Goal: Task Accomplishment & Management: Manage account settings

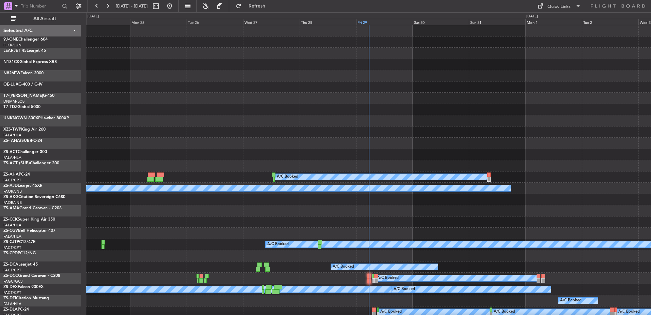
click at [366, 21] on div "Fri 29" at bounding box center [384, 22] width 57 height 6
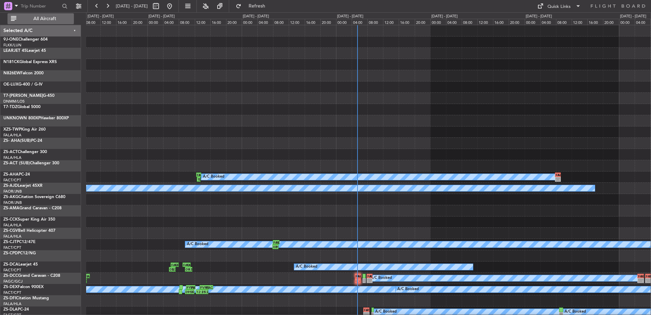
click at [38, 19] on span "All Aircraft" at bounding box center [45, 18] width 54 height 5
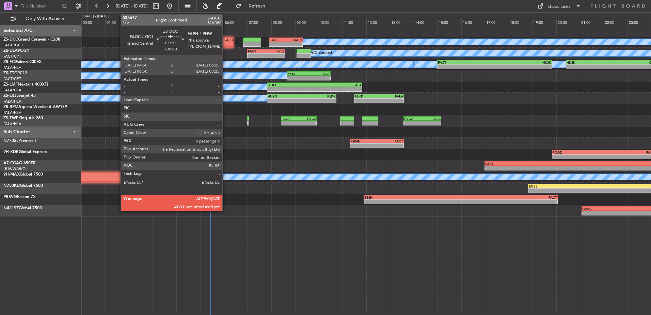
click at [225, 45] on div "-" at bounding box center [224, 44] width 18 height 4
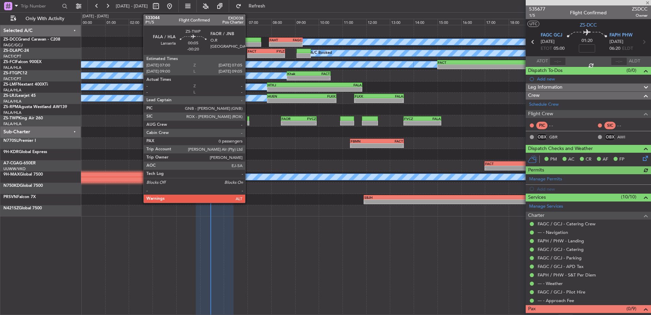
click at [248, 120] on div at bounding box center [248, 118] width 2 height 5
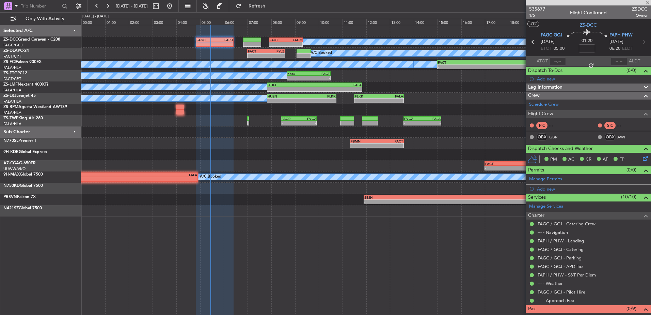
type input "-00:20"
type input "0"
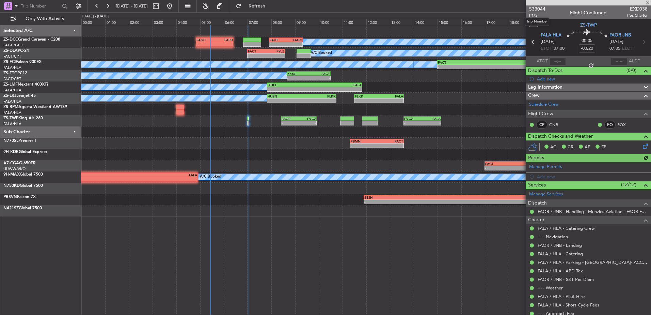
click at [540, 9] on span "533044" at bounding box center [537, 8] width 16 height 7
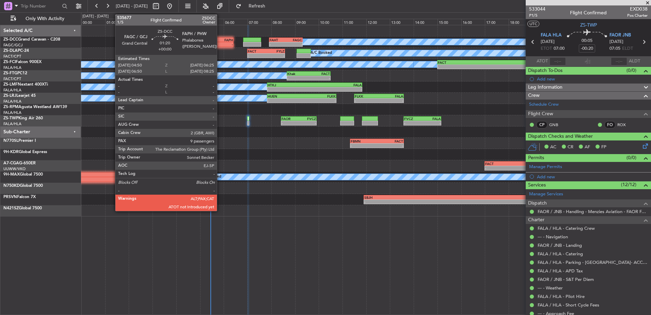
click at [220, 43] on div "-" at bounding box center [224, 44] width 18 height 4
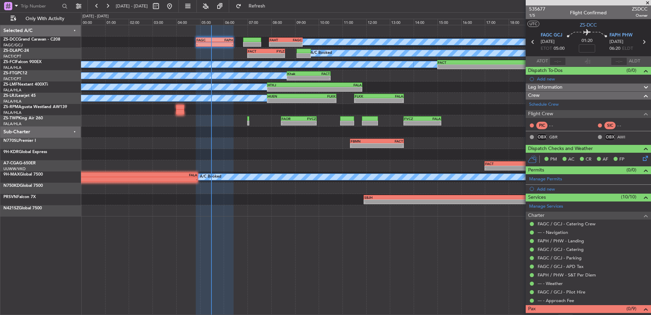
click at [650, 2] on span at bounding box center [647, 3] width 7 height 6
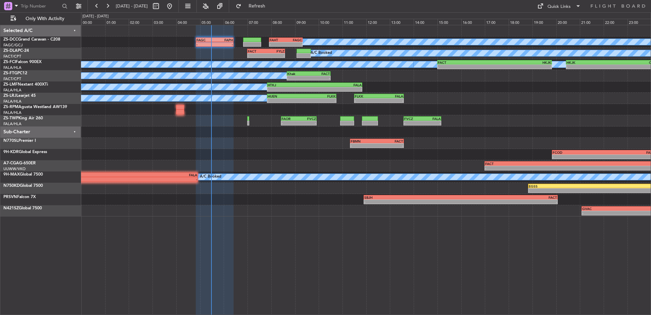
type input "0"
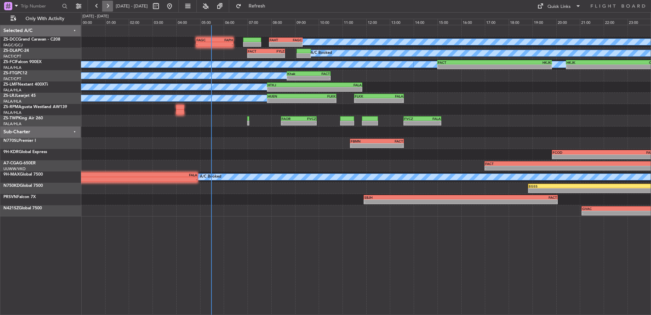
click at [105, 8] on button at bounding box center [107, 6] width 11 height 11
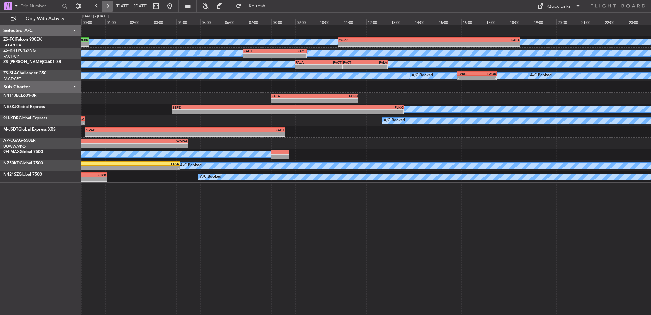
click at [107, 6] on button at bounding box center [107, 6] width 11 height 11
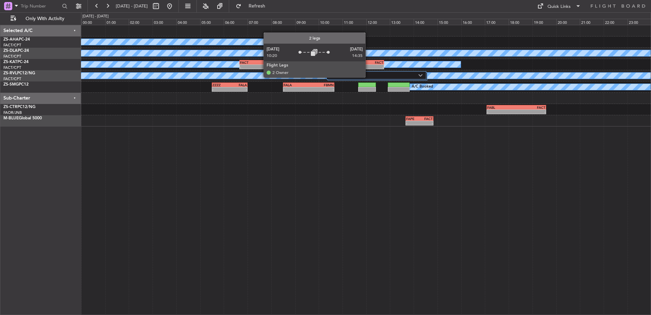
click at [368, 77] on label "2 Flight Legs" at bounding box center [374, 76] width 89 height 6
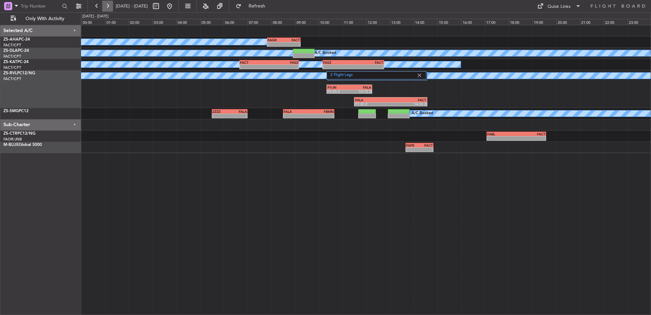
click at [111, 1] on button at bounding box center [107, 6] width 11 height 11
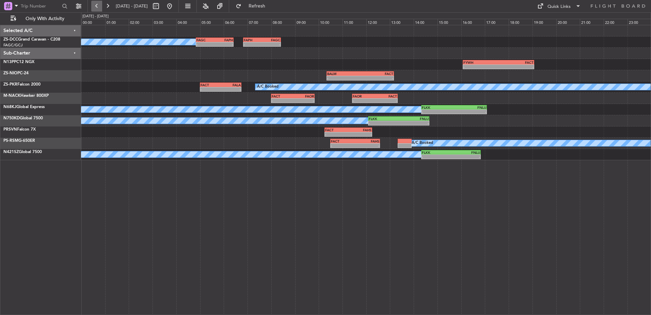
click at [97, 3] on button at bounding box center [96, 6] width 11 height 11
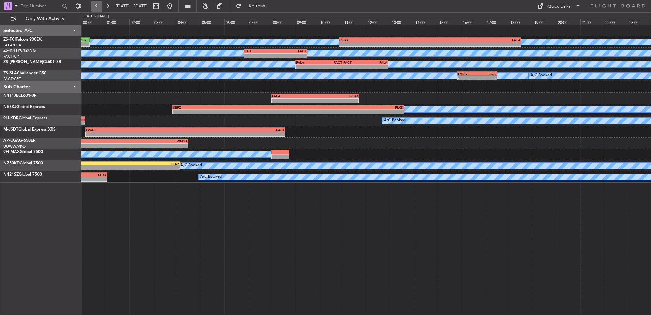
click at [97, 3] on button at bounding box center [96, 6] width 11 height 11
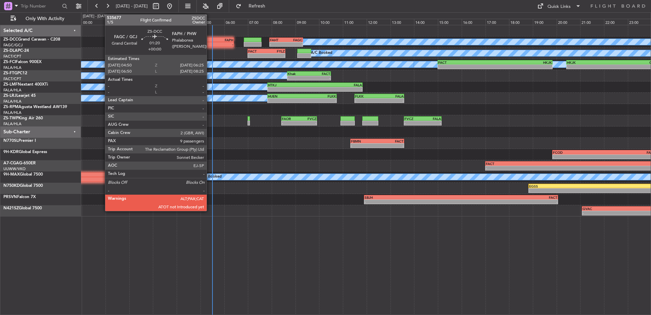
click at [210, 38] on div "FAGC" at bounding box center [206, 40] width 18 height 4
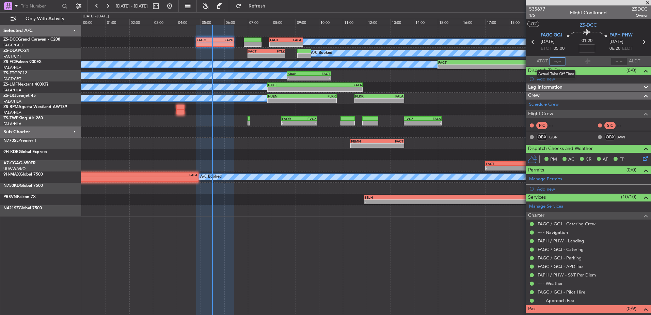
click at [555, 63] on input "text" at bounding box center [558, 61] width 16 height 8
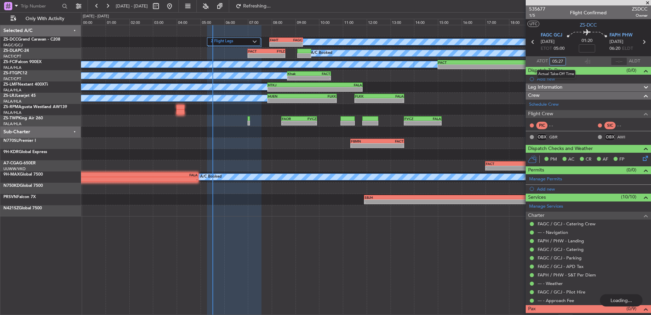
type input "05:27"
click at [99, 4] on button at bounding box center [96, 6] width 11 height 11
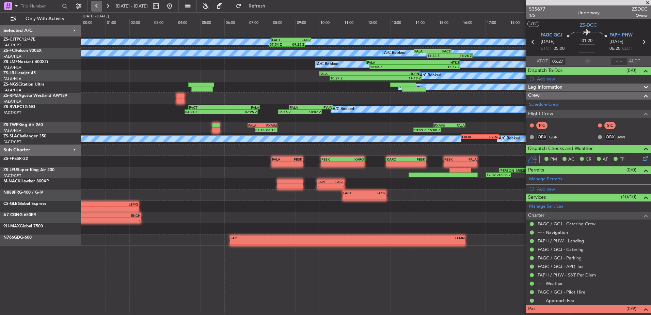
click at [99, 4] on button at bounding box center [96, 6] width 11 height 11
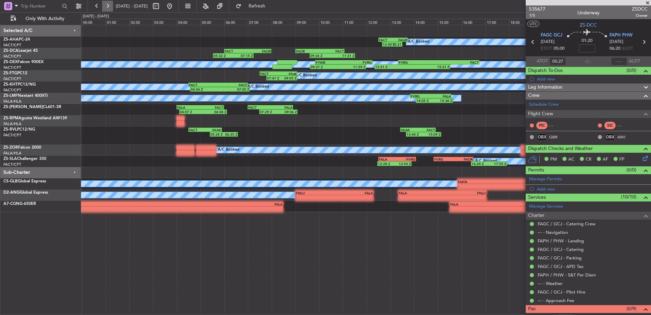
click at [103, 4] on button at bounding box center [107, 6] width 11 height 11
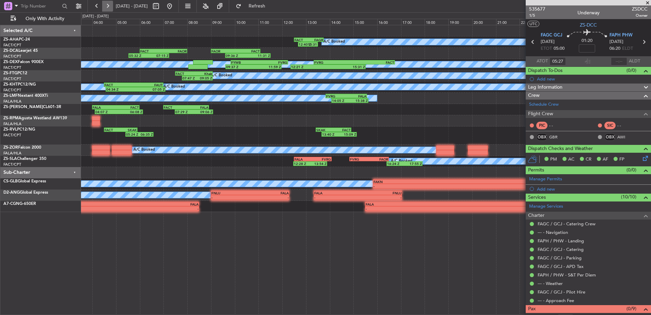
click at [103, 4] on button at bounding box center [107, 6] width 11 height 11
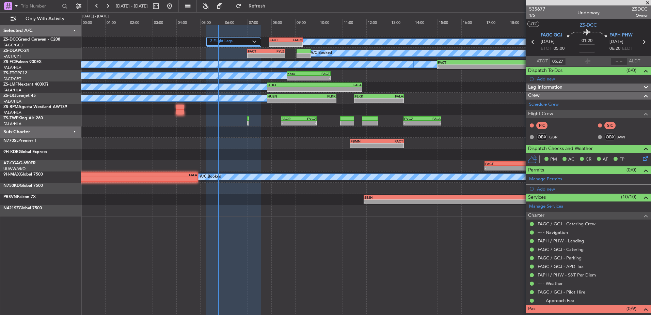
click at [650, 1] on span at bounding box center [647, 3] width 7 height 6
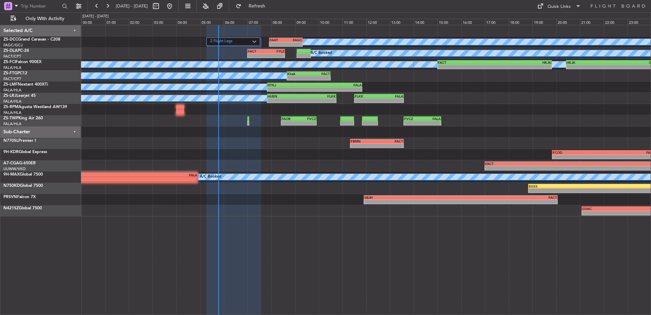
type input "0"
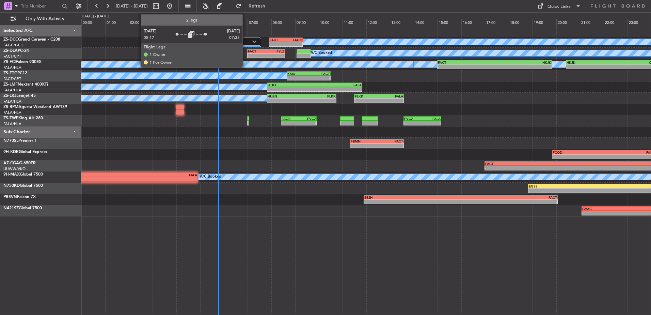
click at [246, 39] on label "2 Flight Legs" at bounding box center [231, 42] width 42 height 6
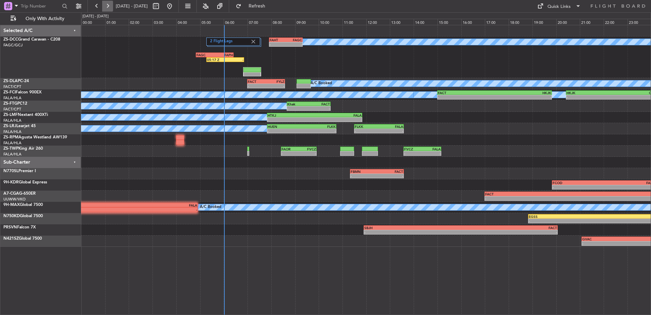
click at [110, 8] on button at bounding box center [107, 6] width 11 height 11
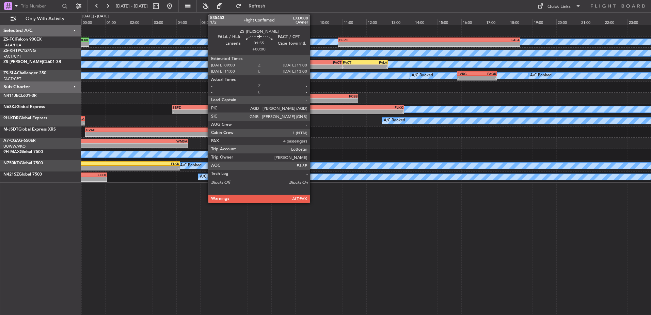
click at [314, 65] on div "-" at bounding box center [307, 67] width 23 height 4
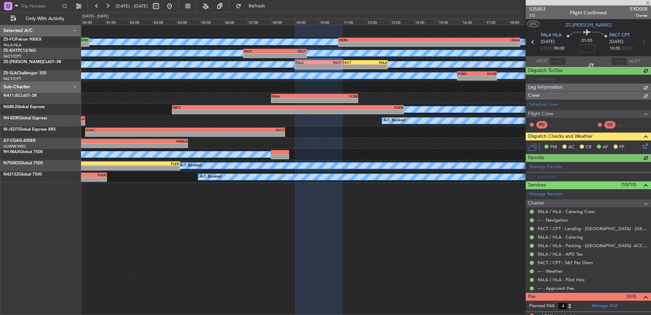
click at [536, 8] on span "535453" at bounding box center [537, 8] width 16 height 7
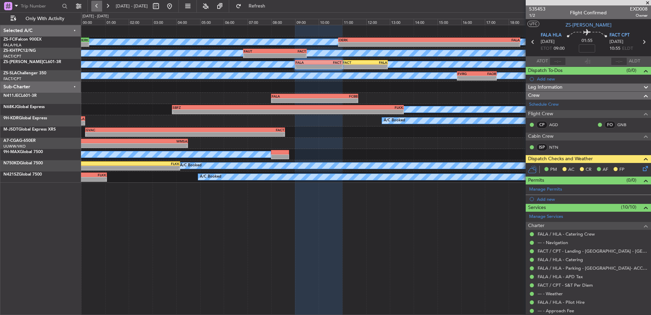
click at [93, 11] on button at bounding box center [96, 6] width 11 height 11
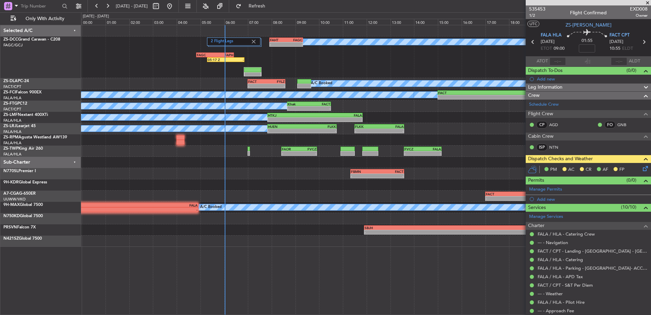
click at [650, 2] on span at bounding box center [647, 3] width 7 height 6
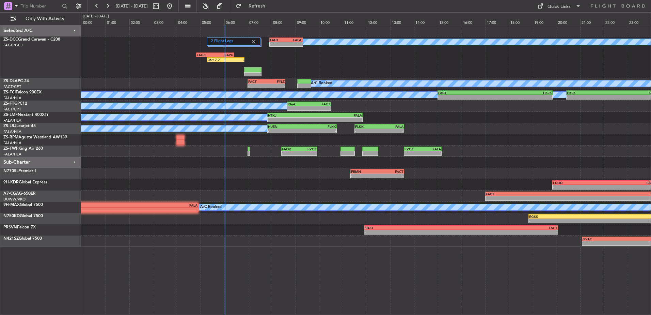
type input "0"
click at [106, 5] on button at bounding box center [107, 6] width 11 height 11
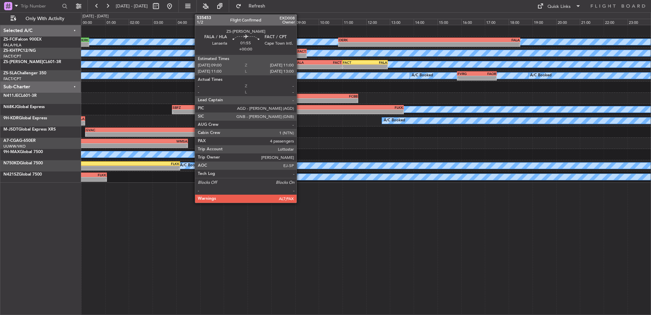
click at [300, 64] on div "- -" at bounding box center [319, 66] width 48 height 5
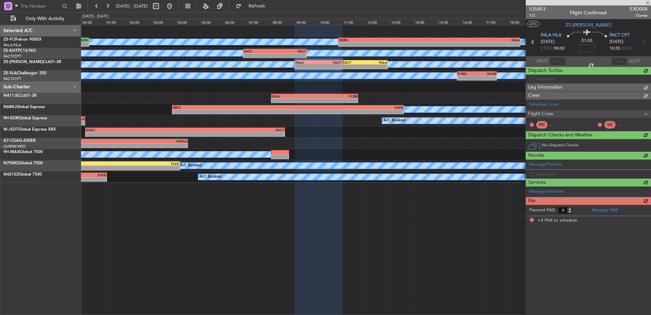
click at [537, 7] on span "535453" at bounding box center [537, 8] width 16 height 7
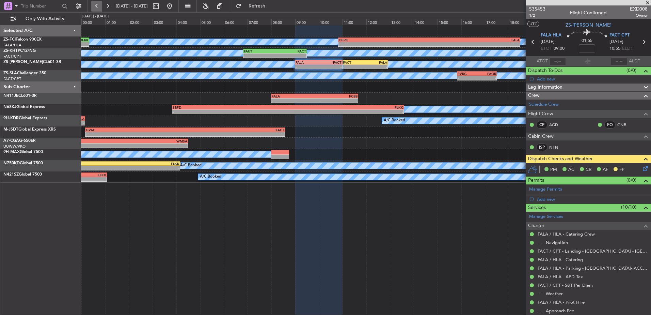
click at [99, 5] on button at bounding box center [96, 6] width 11 height 11
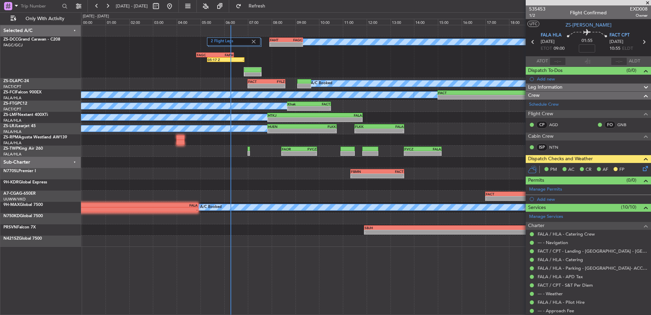
click at [647, 3] on span at bounding box center [647, 3] width 7 height 6
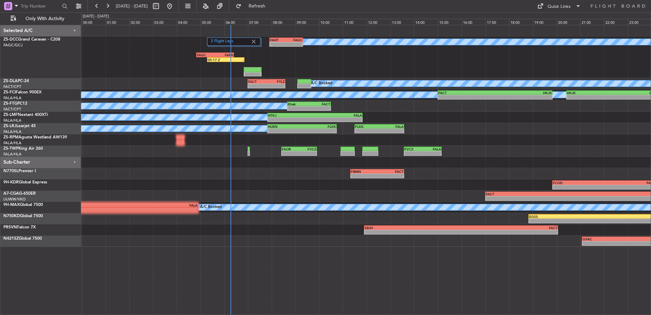
type input "0"
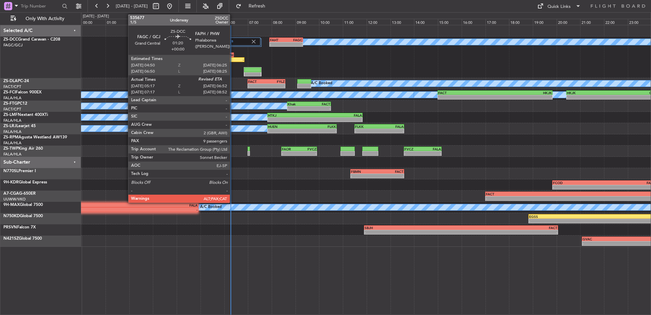
click at [233, 57] on div "06:25 Z" at bounding box center [224, 59] width 18 height 4
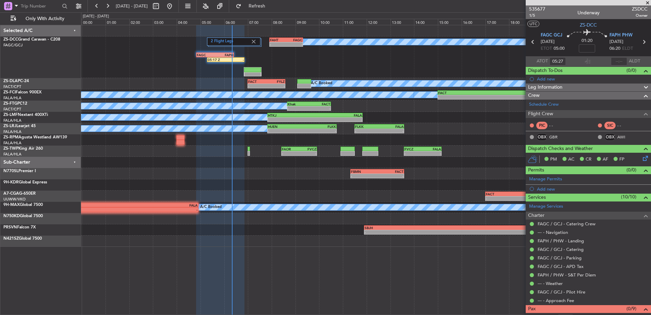
click at [647, 3] on span at bounding box center [647, 3] width 7 height 6
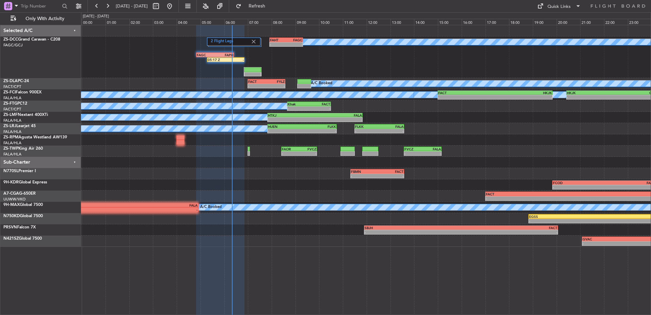
type input "0"
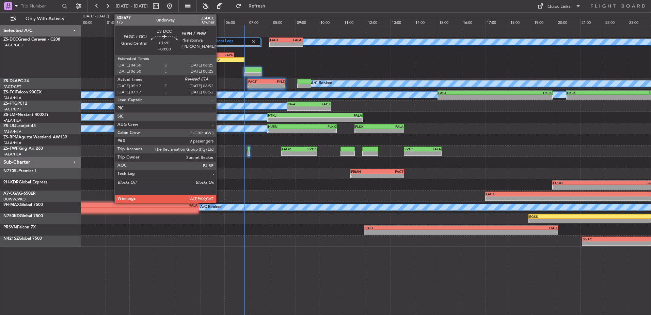
click at [219, 61] on div "05:17 Z" at bounding box center [217, 60] width 18 height 4
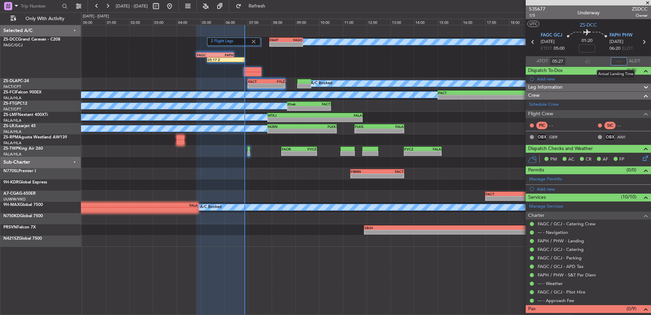
click at [613, 59] on input "text" at bounding box center [619, 61] width 16 height 8
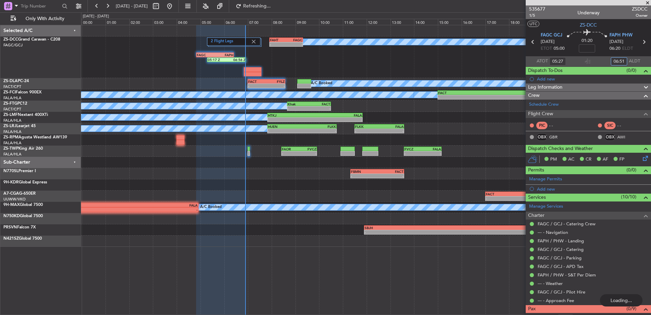
type input "06:51"
click at [109, 5] on button at bounding box center [107, 6] width 11 height 11
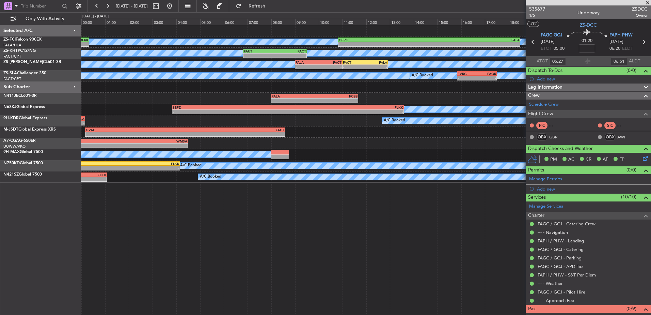
click at [648, 5] on span at bounding box center [647, 3] width 7 height 6
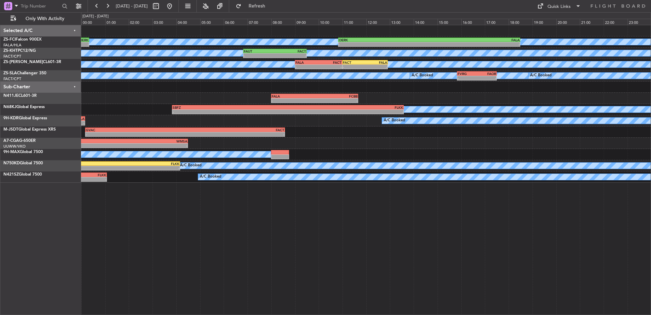
type input "0"
click at [108, 7] on button at bounding box center [107, 6] width 11 height 11
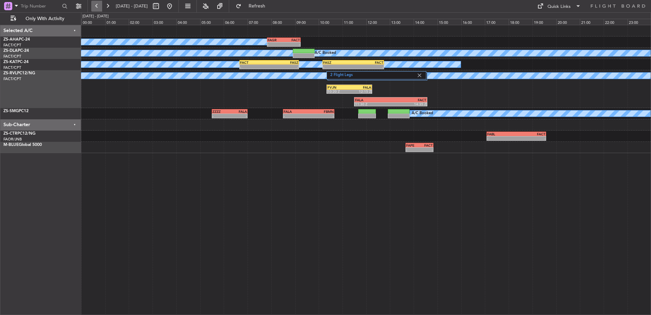
click at [100, 10] on button at bounding box center [96, 6] width 11 height 11
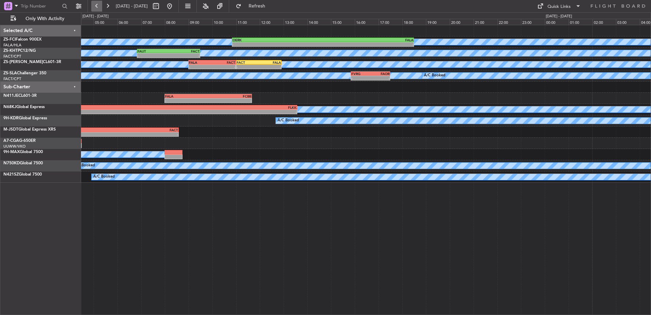
click at [100, 10] on button at bounding box center [96, 6] width 11 height 11
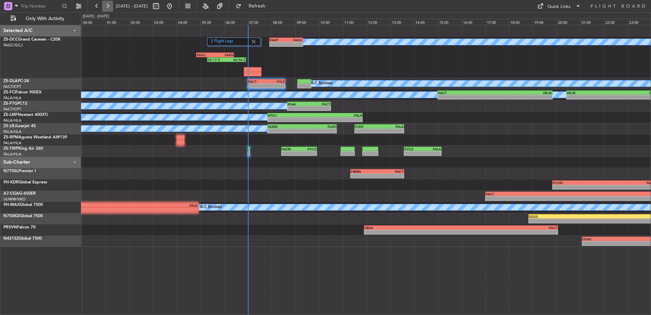
click at [103, 10] on button at bounding box center [107, 6] width 11 height 11
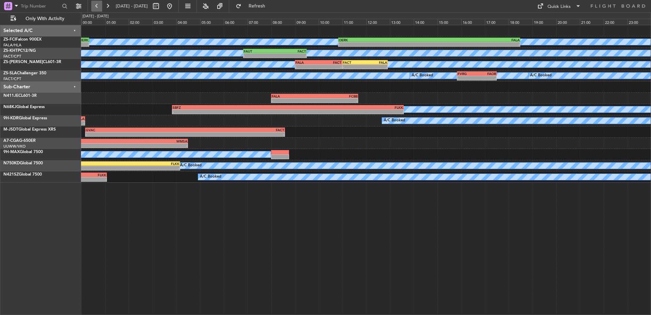
click at [97, 9] on button at bounding box center [96, 6] width 11 height 11
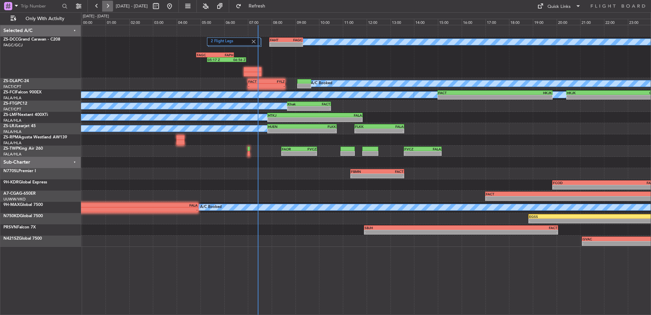
click at [110, 5] on button at bounding box center [107, 6] width 11 height 11
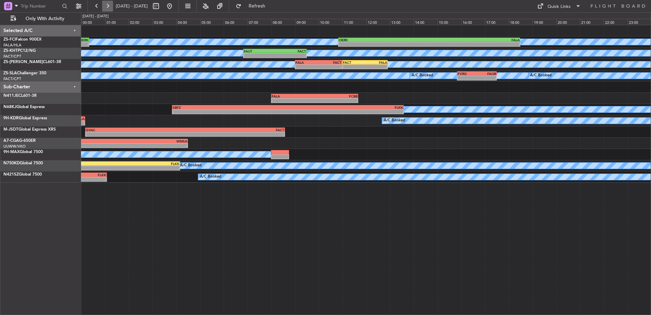
click at [110, 5] on button at bounding box center [107, 6] width 11 height 11
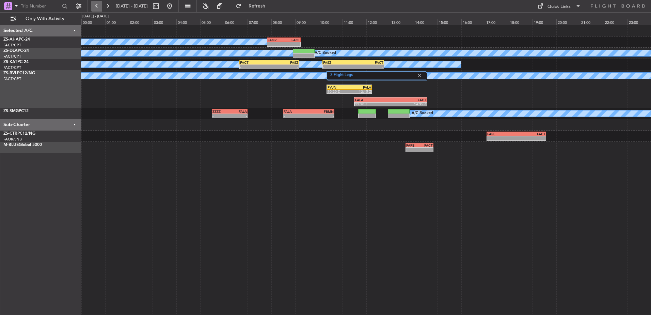
click at [96, 8] on button at bounding box center [96, 6] width 11 height 11
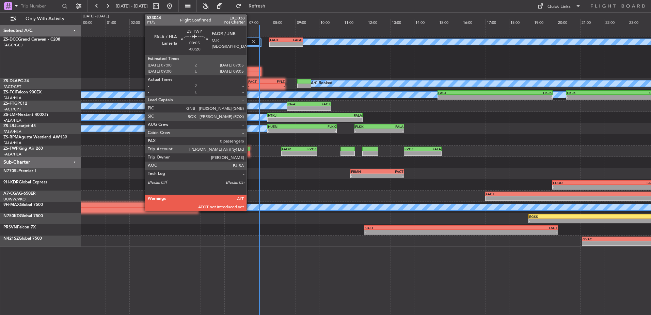
click at [250, 152] on div at bounding box center [249, 153] width 2 height 5
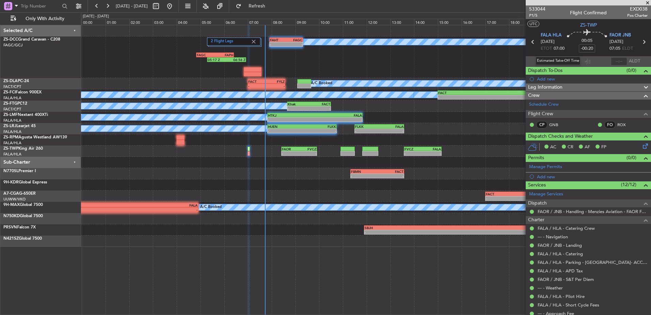
click at [557, 61] on div "Estimated Take-Off Time" at bounding box center [558, 61] width 45 height 9
click at [556, 59] on input "text" at bounding box center [558, 61] width 16 height 8
click at [560, 61] on input "text" at bounding box center [558, 61] width 16 height 8
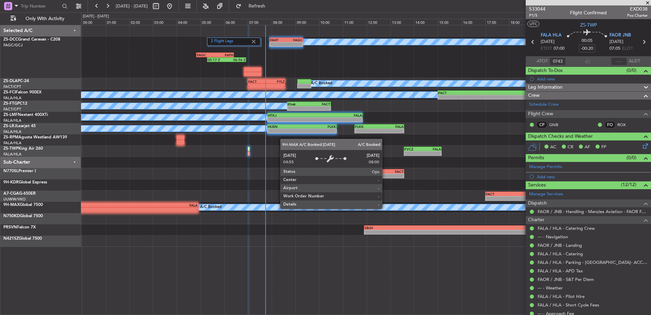
type input "07:43"
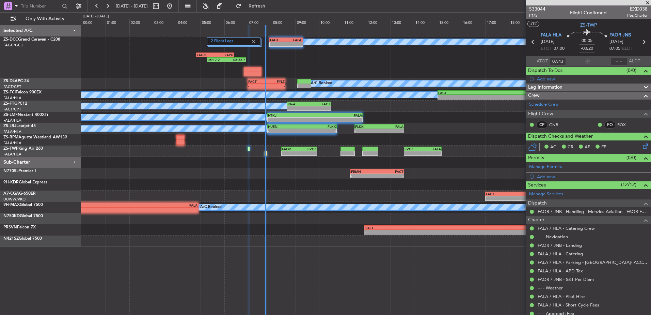
click at [646, 1] on span at bounding box center [647, 3] width 7 height 6
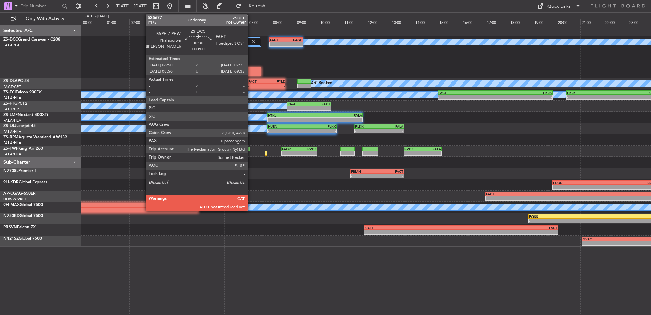
click at [251, 72] on div at bounding box center [253, 74] width 18 height 5
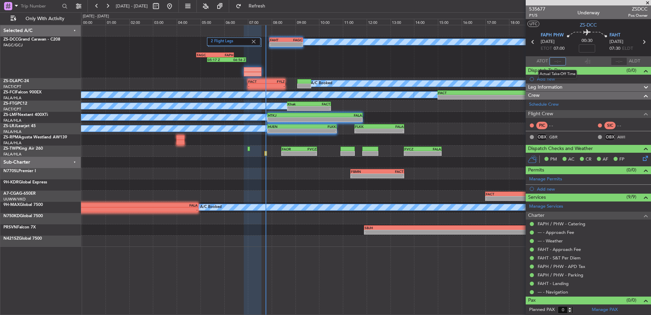
click at [561, 62] on input "text" at bounding box center [558, 61] width 16 height 8
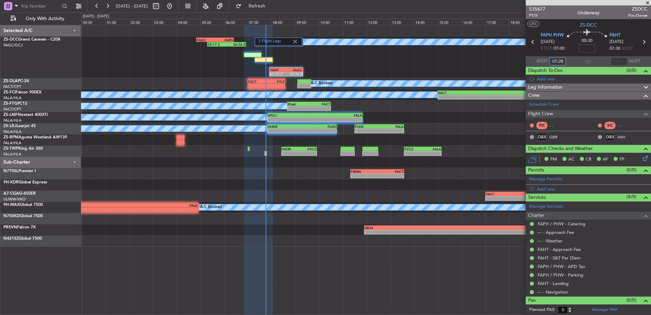
type input "07:28"
click at [647, 2] on span at bounding box center [647, 3] width 7 height 6
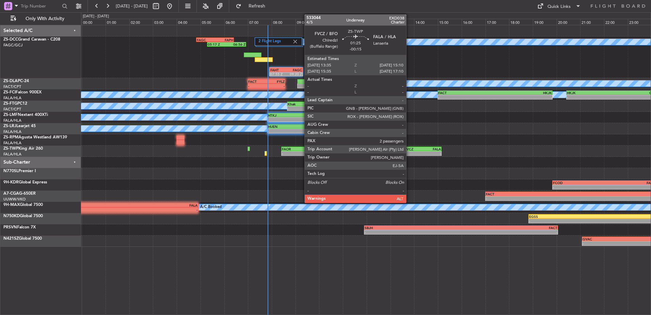
click at [409, 151] on div "- -" at bounding box center [423, 153] width 38 height 5
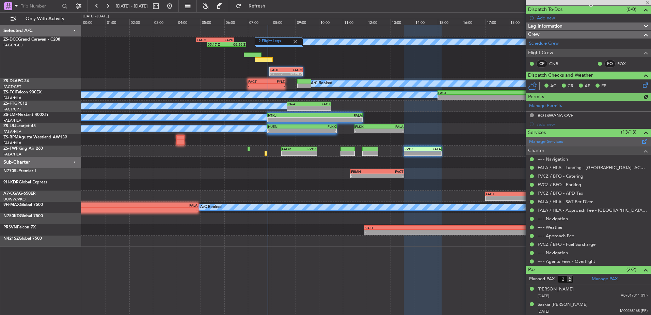
scroll to position [61, 0]
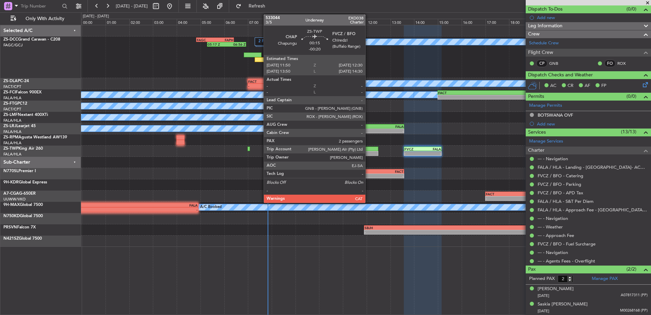
click at [368, 148] on div at bounding box center [370, 148] width 16 height 5
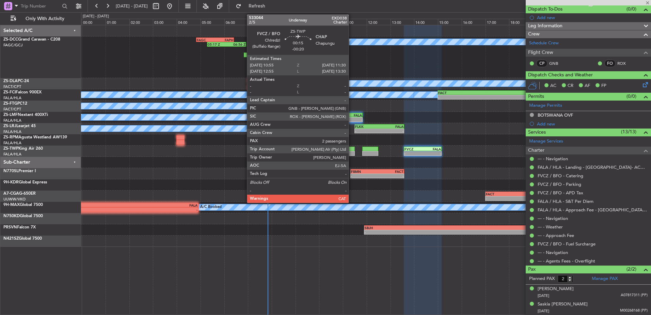
type input "-00:20"
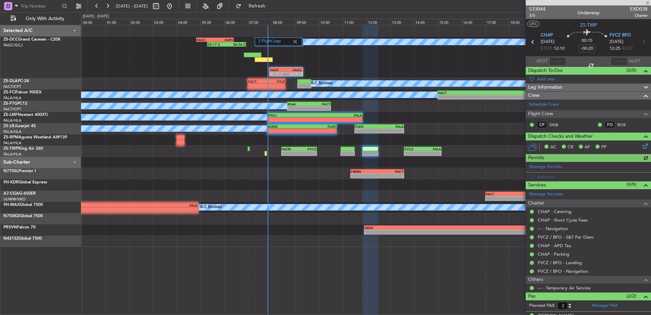
scroll to position [27, 0]
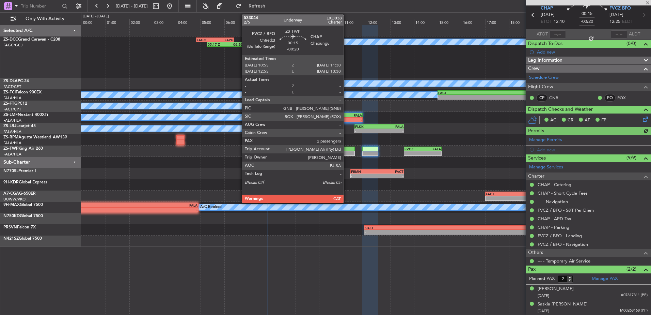
click at [347, 150] on div at bounding box center [348, 148] width 14 height 5
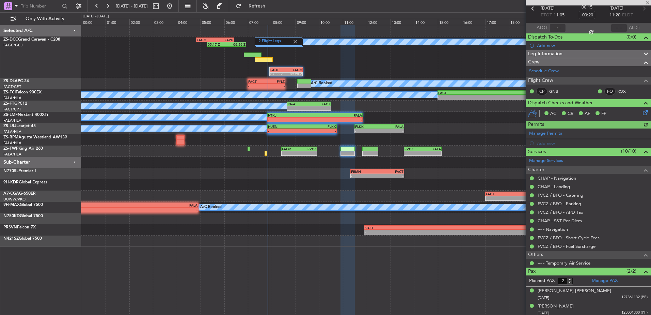
scroll to position [35, 0]
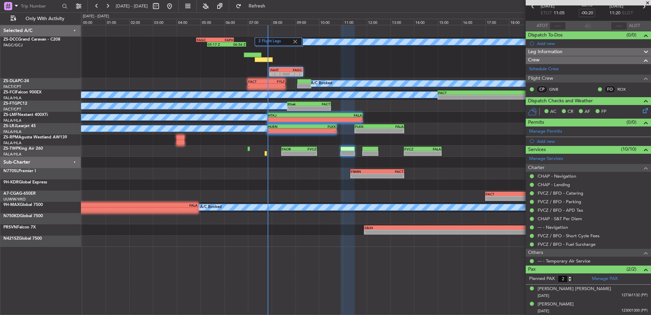
click at [647, 4] on span at bounding box center [647, 3] width 7 height 6
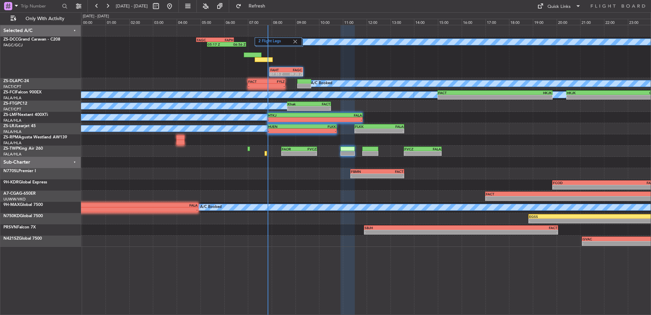
type input "0"
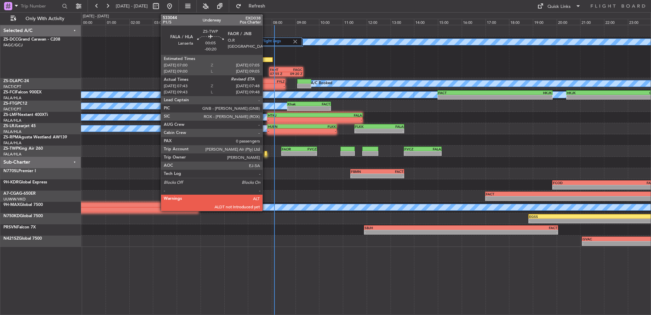
click at [266, 152] on div at bounding box center [266, 153] width 2 height 5
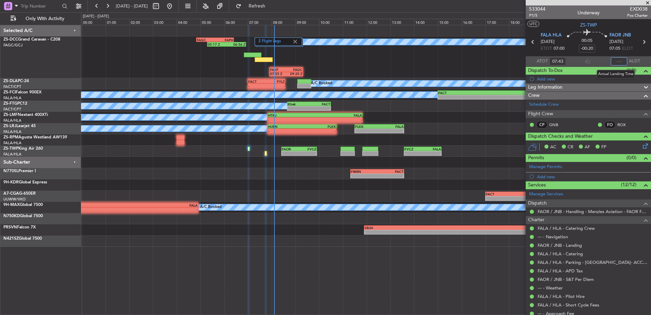
click at [613, 62] on input "text" at bounding box center [619, 61] width 16 height 8
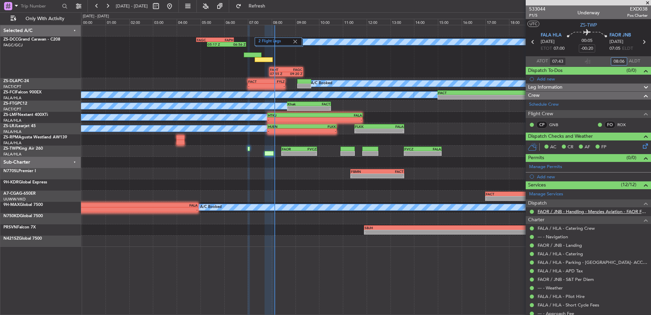
type input "08:06"
click at [646, 3] on span at bounding box center [647, 3] width 7 height 6
